Goal: Information Seeking & Learning: Learn about a topic

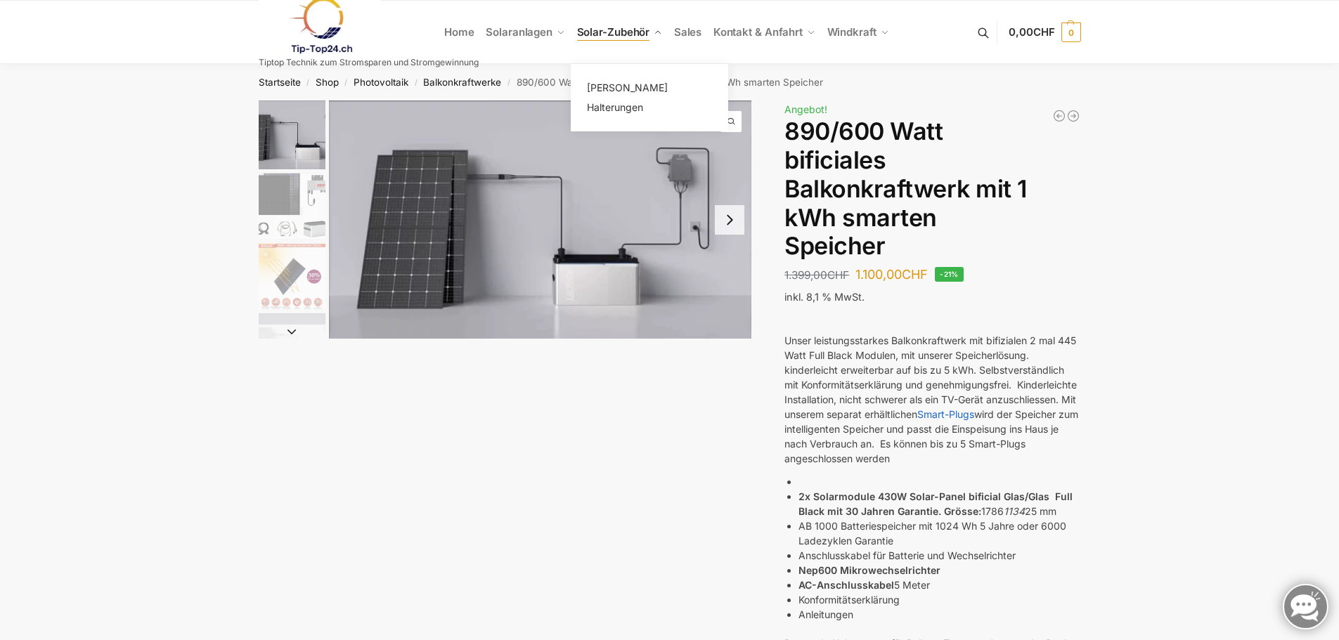
click at [630, 37] on span "Solar-Zubehör" at bounding box center [613, 31] width 73 height 13
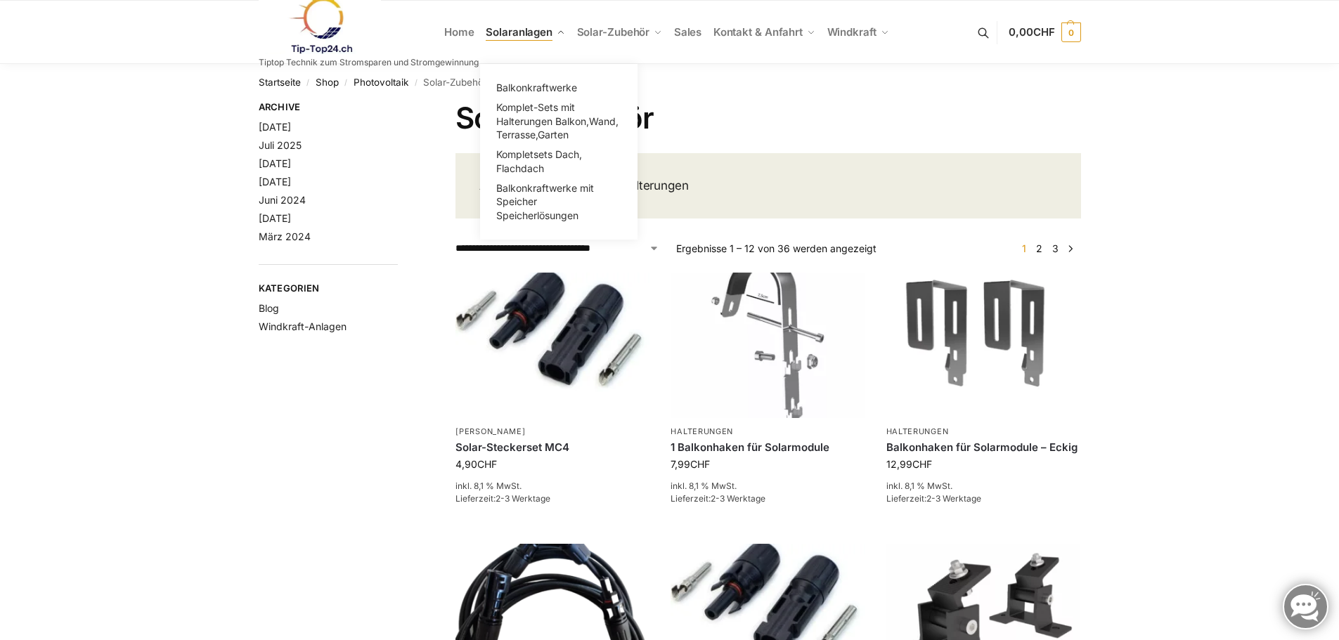
click at [533, 34] on span "Solaranlagen" at bounding box center [519, 31] width 67 height 13
